Goal: Transaction & Acquisition: Purchase product/service

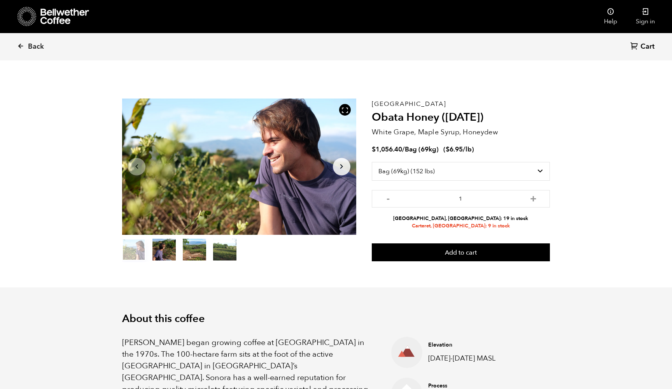
select select "bag-2"
click at [38, 39] on link "Back" at bounding box center [41, 46] width 48 height 26
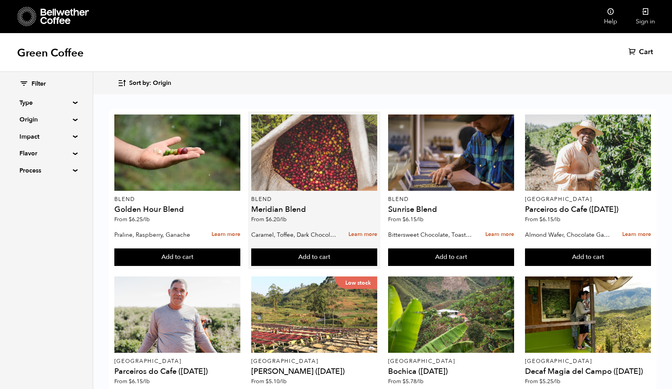
click at [299, 162] on div at bounding box center [314, 152] width 126 height 76
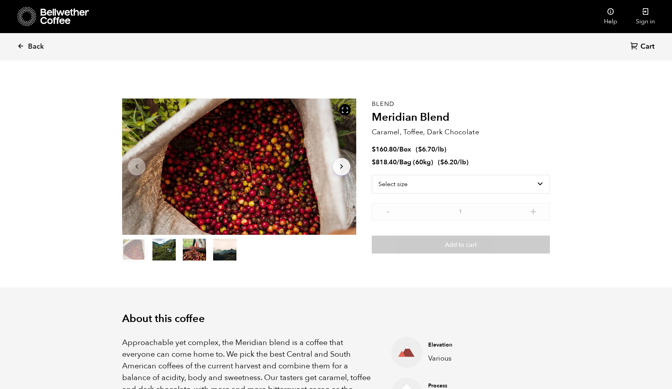
scroll to position [339, 414]
select select "bag-3"
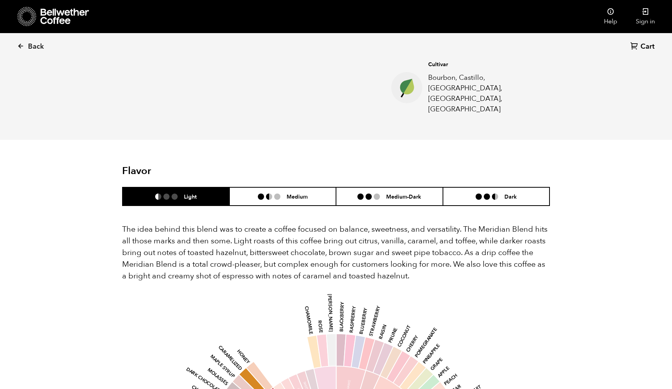
scroll to position [360, 0]
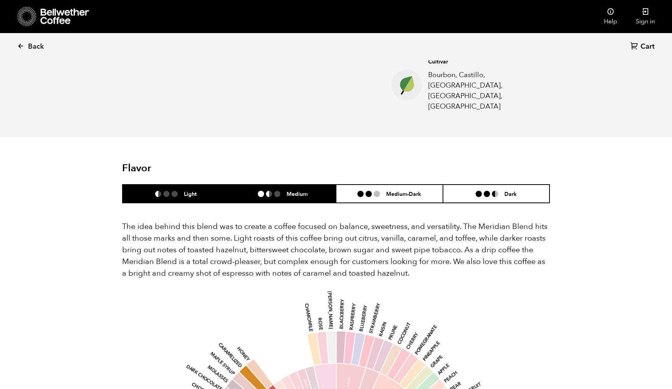
click at [272, 191] on ul at bounding box center [272, 194] width 29 height 6
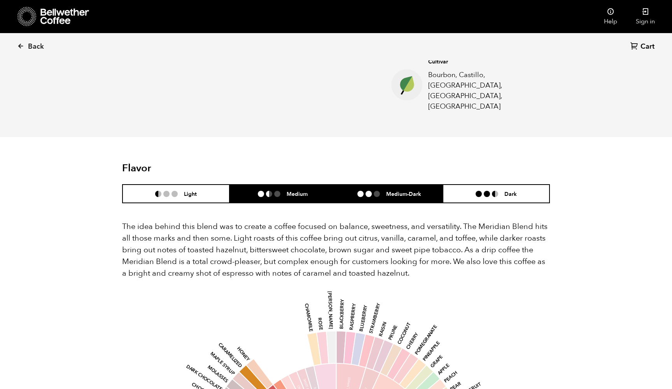
click at [365, 184] on li "Medium-Dark" at bounding box center [389, 193] width 107 height 18
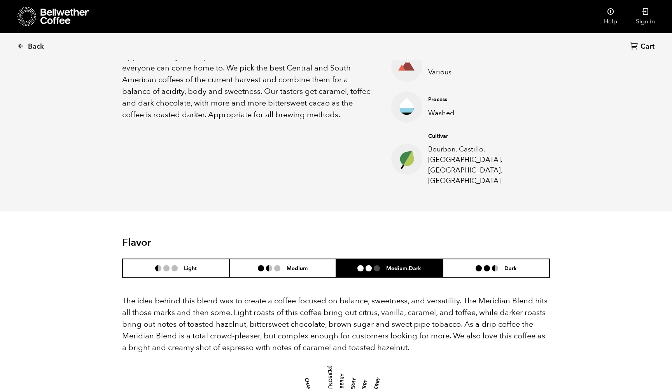
scroll to position [283, 0]
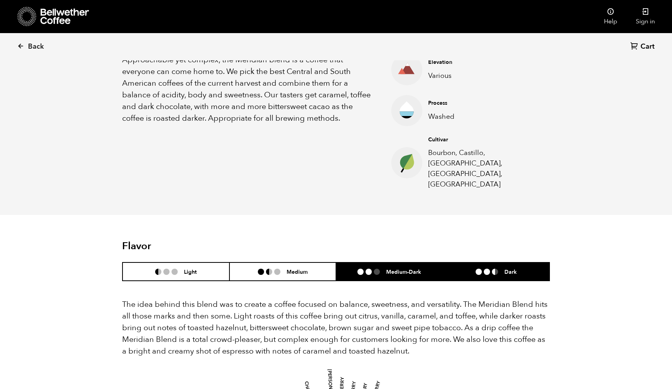
click at [486, 269] on li at bounding box center [487, 272] width 6 height 6
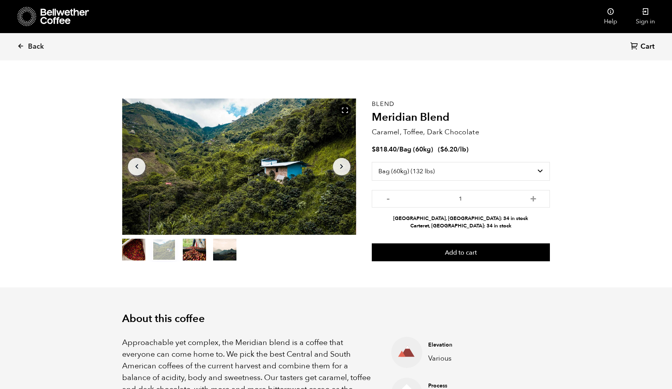
scroll to position [0, 0]
